Goal: Task Accomplishment & Management: Manage account settings

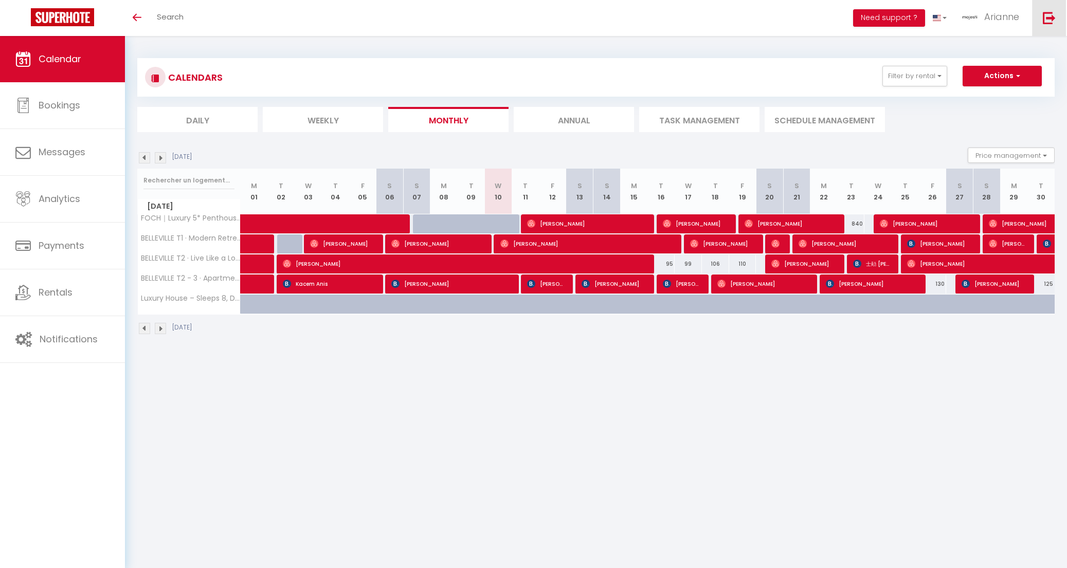
click at [1049, 15] on img at bounding box center [1049, 17] width 13 height 13
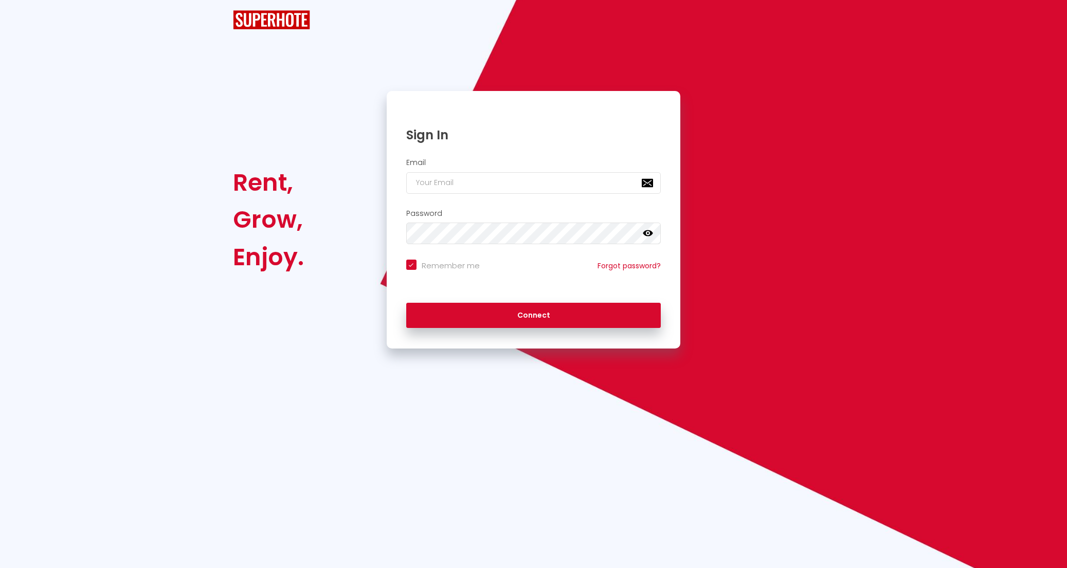
checkbox input "true"
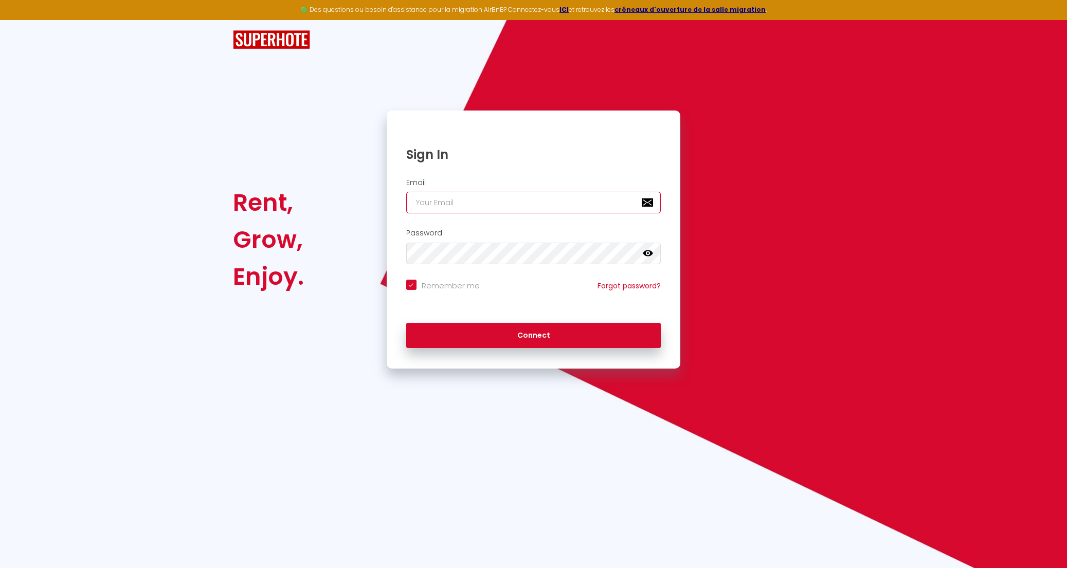
type input "[EMAIL_ADDRESS][MEDICAL_DATA][DOMAIN_NAME]"
checkbox input "true"
click at [577, 209] on input "[EMAIL_ADDRESS][MEDICAL_DATA][DOMAIN_NAME]" at bounding box center [533, 203] width 255 height 22
type input "[EMAIL_ADDRESS][MEDICAL_DATA][DOMAIN_NAME]"
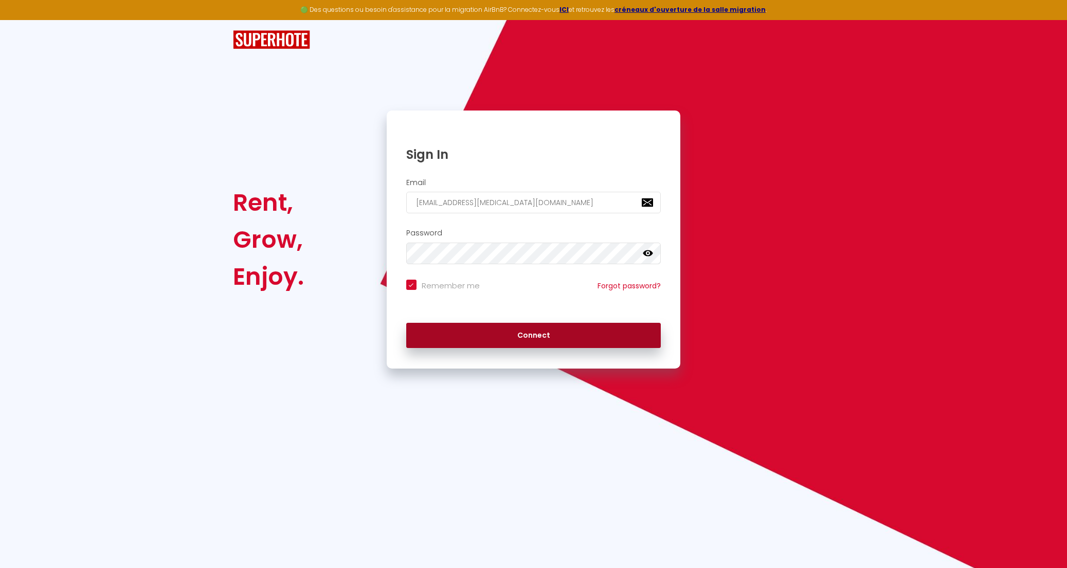
click at [550, 325] on button "Connect" at bounding box center [533, 336] width 255 height 26
checkbox input "true"
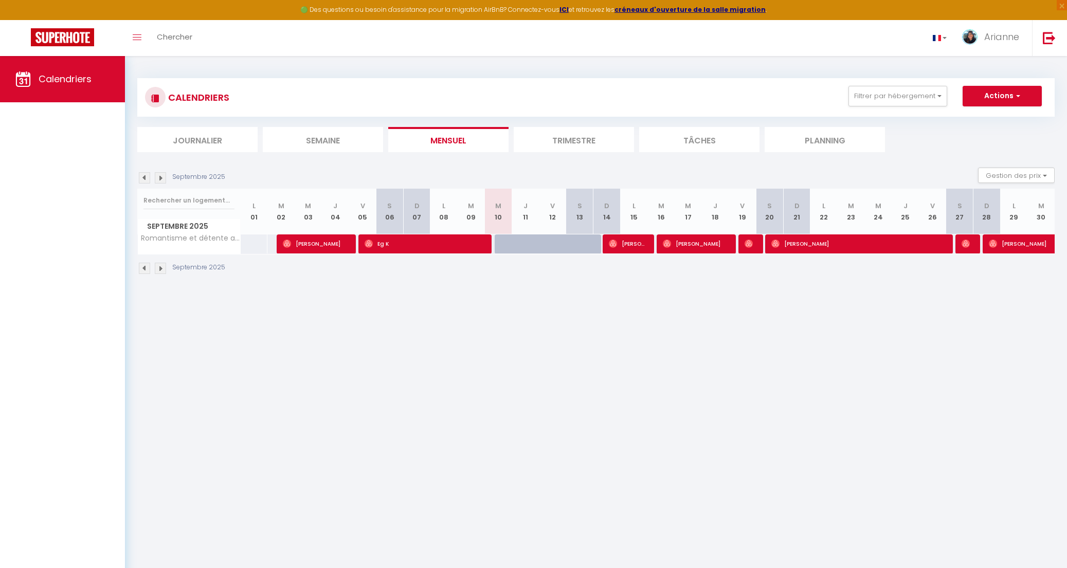
drag, startPoint x: 463, startPoint y: 323, endPoint x: 506, endPoint y: 321, distance: 43.2
click at [506, 321] on body "🟢 Des questions ou besoin d'assistance pour la migration AirBnB? Connectez-vous…" at bounding box center [533, 340] width 1067 height 568
